Goal: Task Accomplishment & Management: Manage account settings

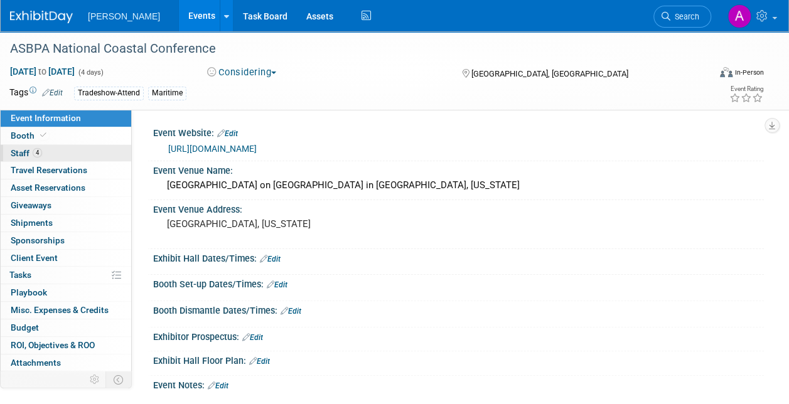
click at [20, 149] on span "Staff 4" at bounding box center [26, 153] width 31 height 10
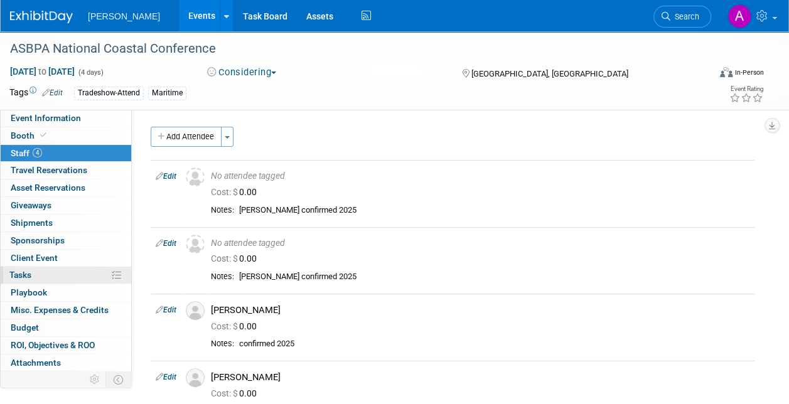
click at [21, 270] on span "Tasks 0%" at bounding box center [20, 275] width 22 height 10
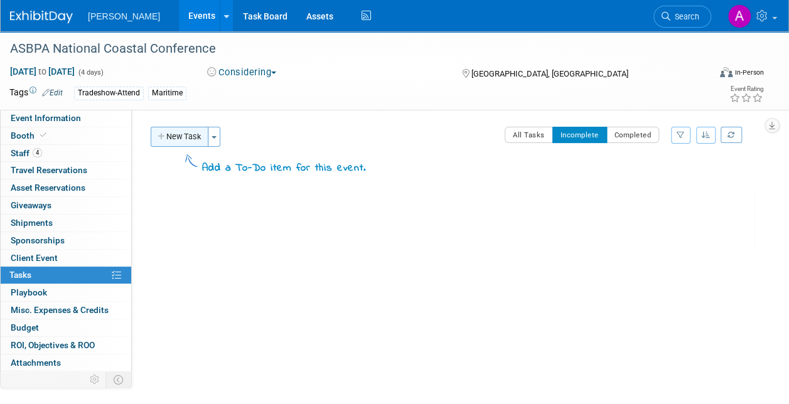
click at [177, 138] on button "New Task" at bounding box center [180, 137] width 58 height 20
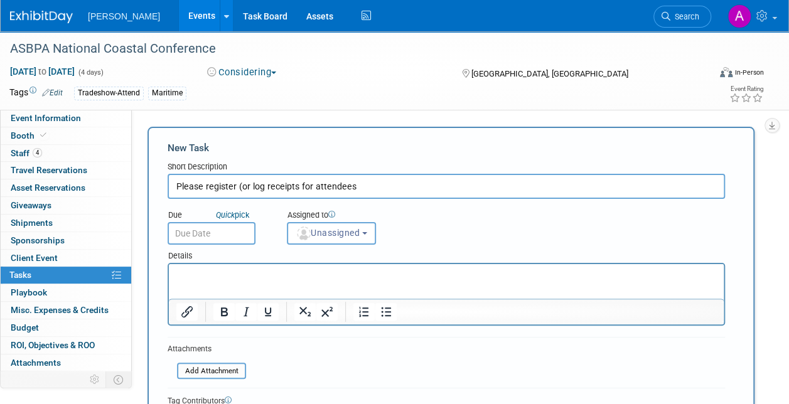
click at [311, 183] on input "Please register (or log receipts for attendees" at bounding box center [447, 186] width 558 height 25
type input "Please register (or log receipts for) attendees"
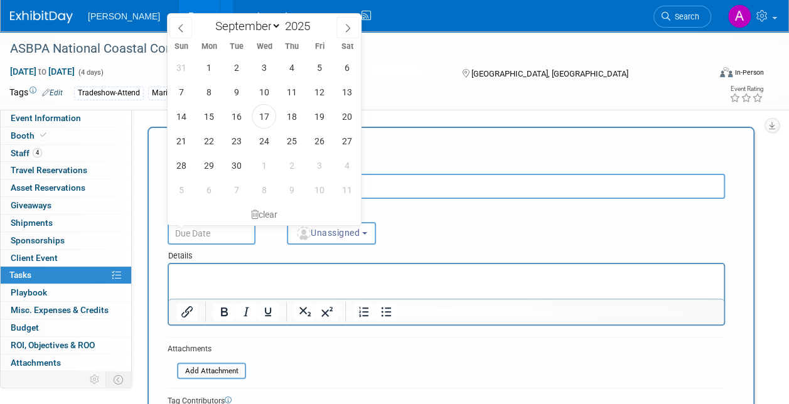
click at [193, 233] on input "text" at bounding box center [212, 233] width 88 height 23
click at [208, 163] on span "29" at bounding box center [209, 165] width 24 height 24
type input "[DATE]"
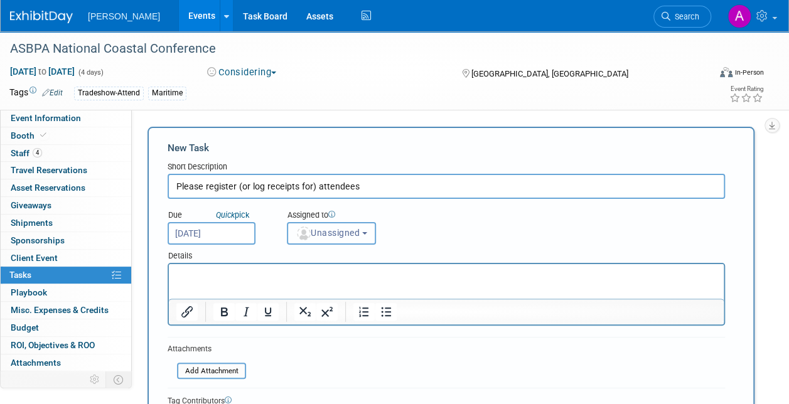
click at [344, 234] on span "Unassigned" at bounding box center [328, 233] width 64 height 10
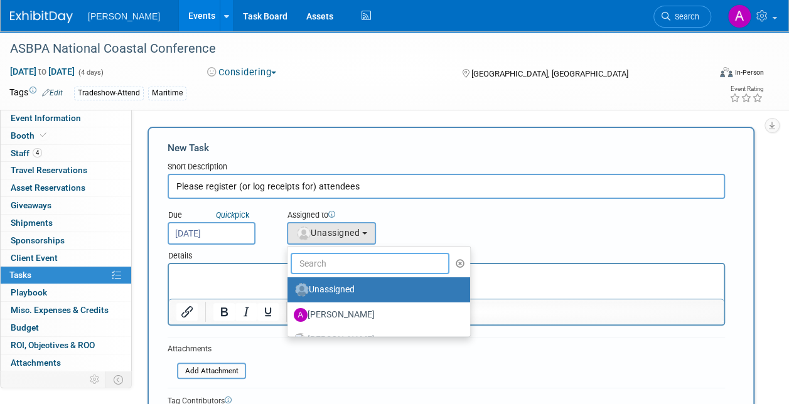
click at [315, 266] on input "text" at bounding box center [370, 263] width 159 height 21
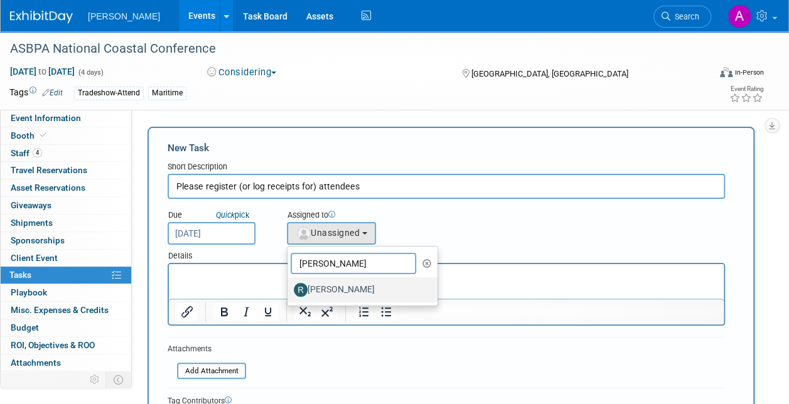
type input "[PERSON_NAME]"
click at [329, 287] on label "[PERSON_NAME]" at bounding box center [359, 290] width 131 height 20
click at [289, 287] on input "[PERSON_NAME]" at bounding box center [285, 288] width 8 height 8
select select "844a177d-a181-44ff-a72a-5731d68e4351"
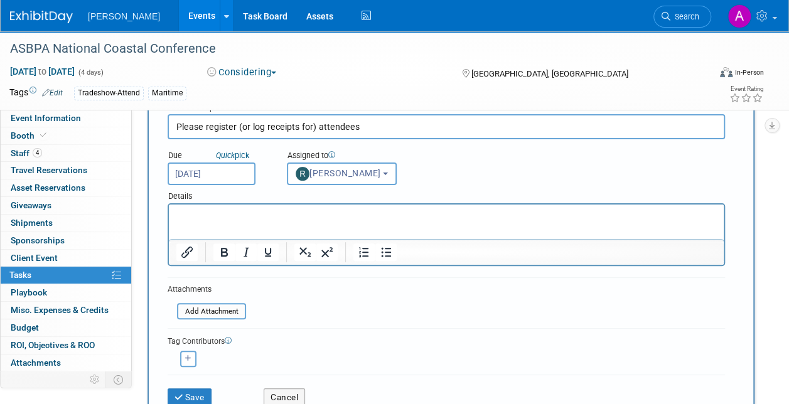
scroll to position [126, 0]
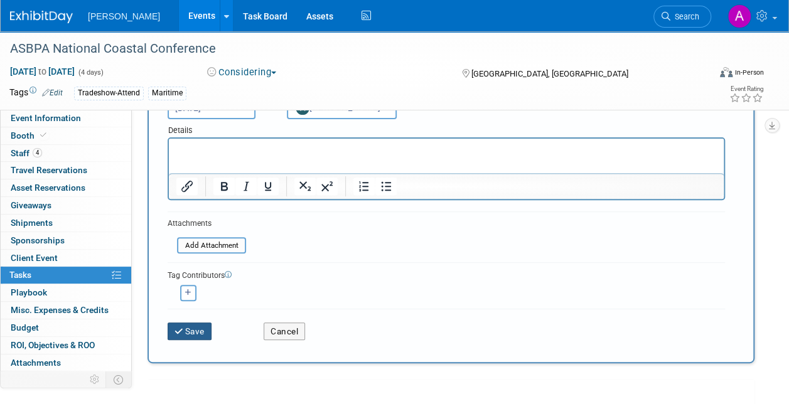
click at [193, 330] on button "Save" at bounding box center [190, 332] width 44 height 18
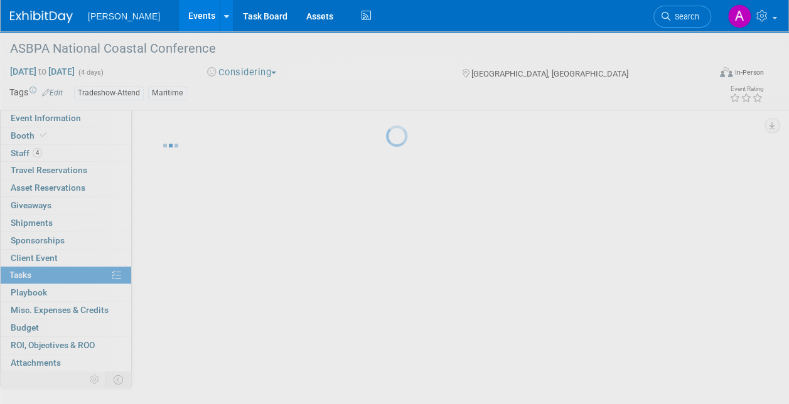
scroll to position [7, 0]
